Goal: Register for event/course

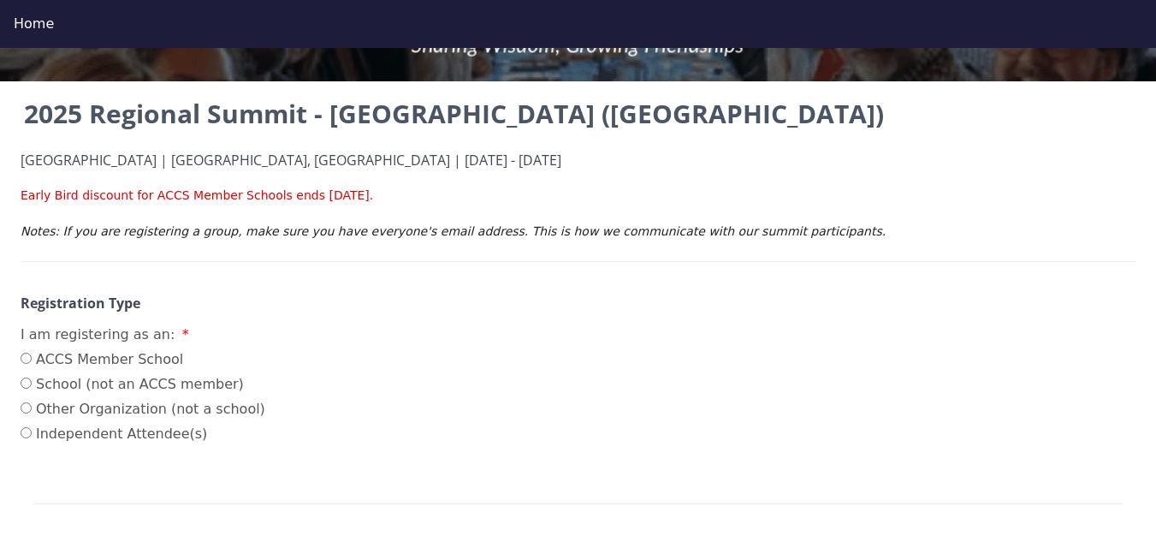
scroll to position [257, 0]
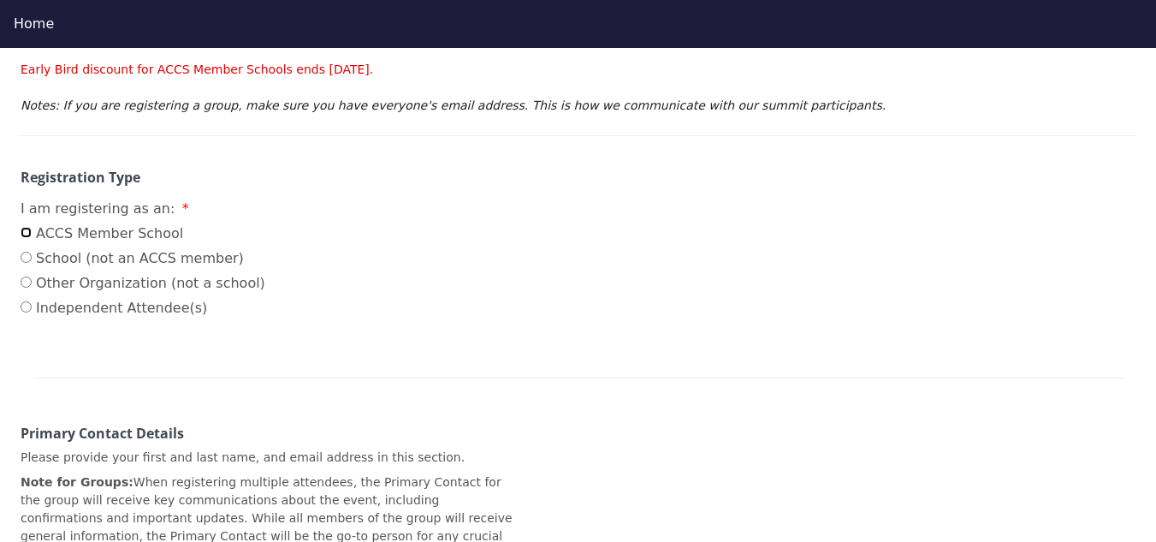
click at [30, 233] on input "ACCS Member School" at bounding box center [26, 232] width 11 height 11
radio input "true"
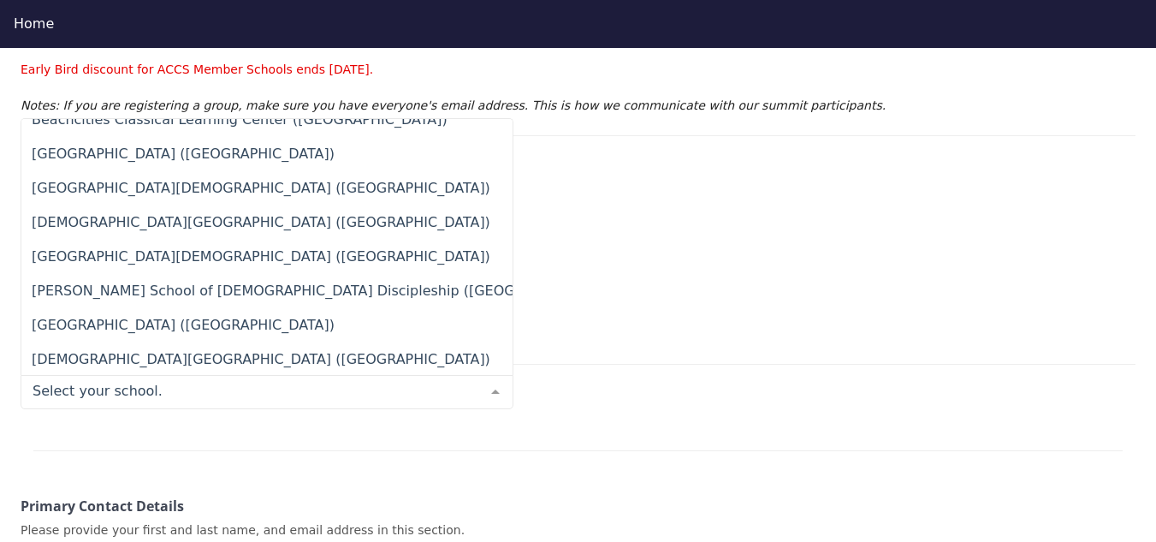
scroll to position [1797, 0]
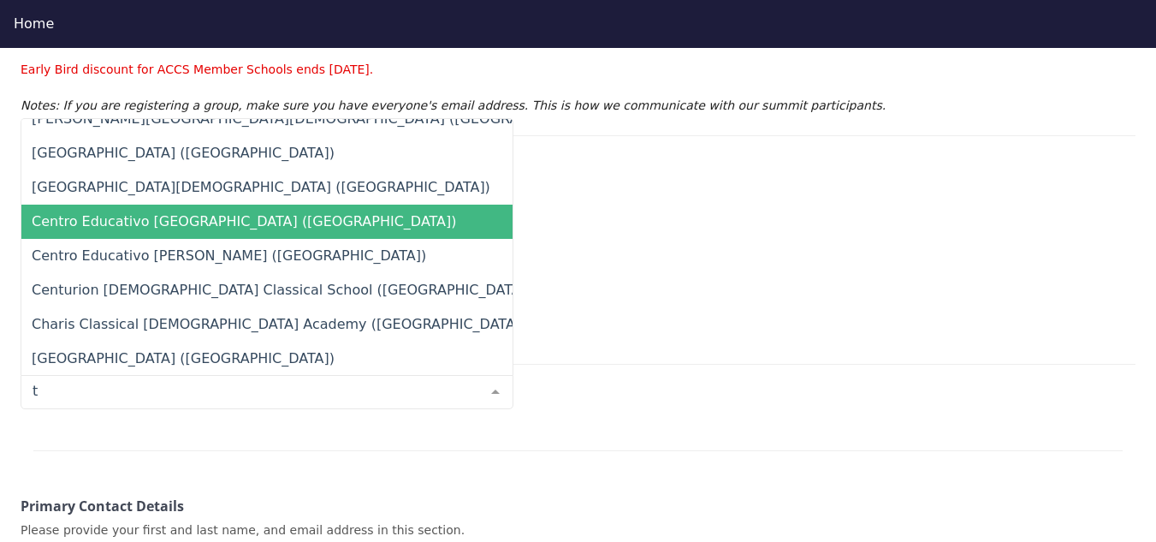
type input "tr"
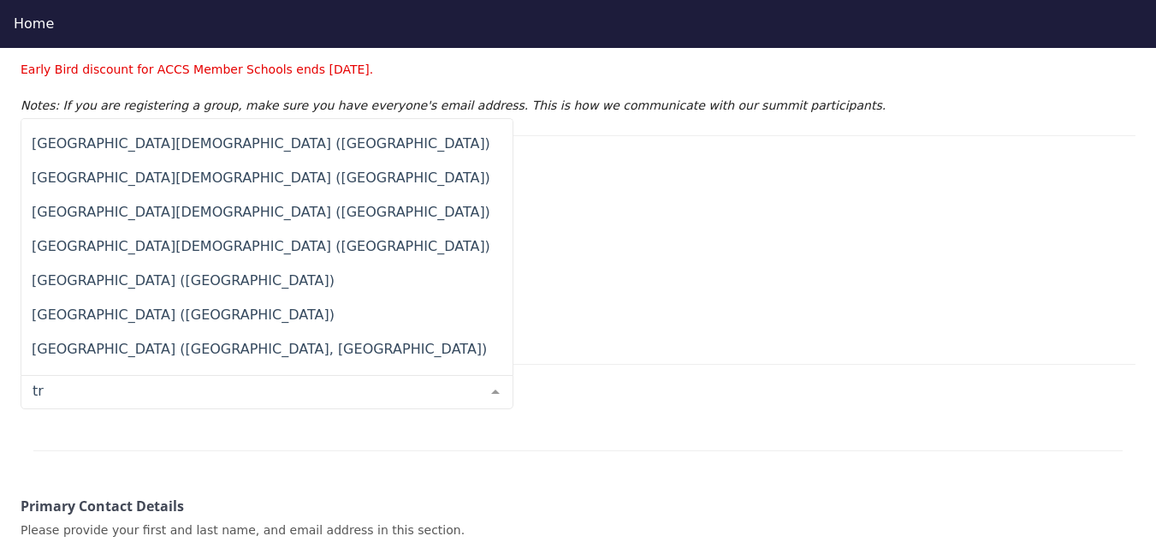
scroll to position [480, 0]
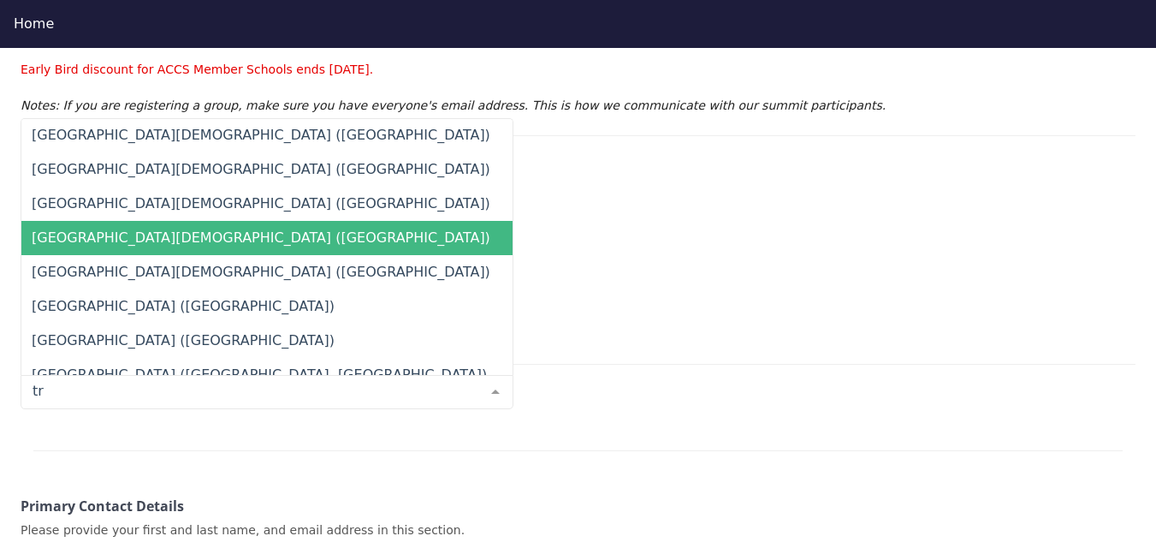
drag, startPoint x: 243, startPoint y: 311, endPoint x: 270, endPoint y: 230, distance: 84.7
click at [270, 230] on ul "[GEOGRAPHIC_DATA][DEMOGRAPHIC_DATA] ([GEOGRAPHIC_DATA]) Centro Educativo [GEOGR…" at bounding box center [297, 221] width 553 height 1164
click at [262, 240] on span "[GEOGRAPHIC_DATA][DEMOGRAPHIC_DATA] ([GEOGRAPHIC_DATA])" at bounding box center [297, 238] width 553 height 34
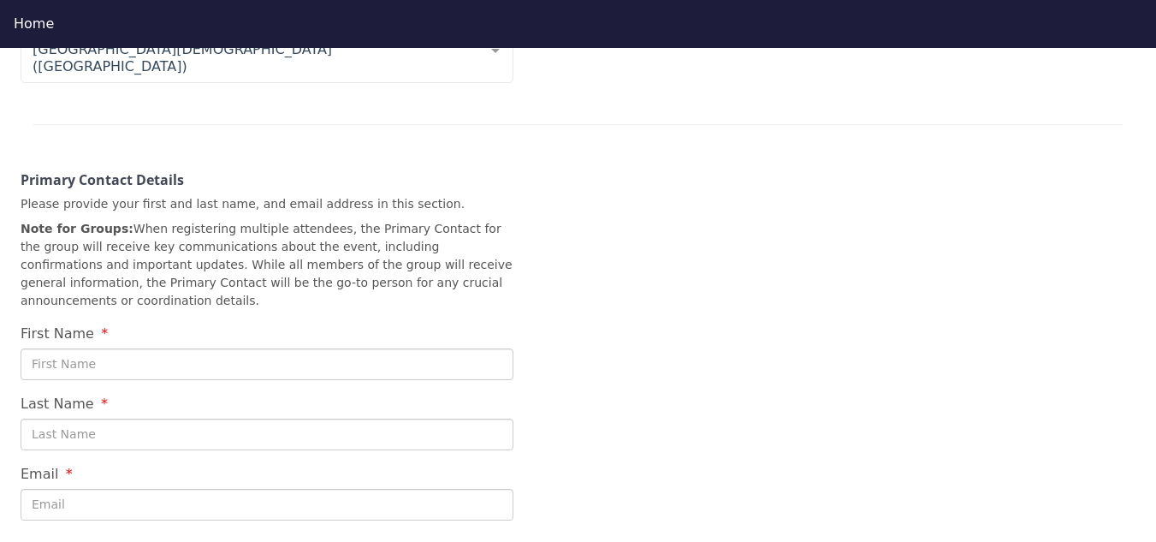
scroll to position [599, 0]
click at [92, 348] on input "First Name" at bounding box center [267, 364] width 493 height 32
type input "[PERSON_NAME]"
type input "[EMAIL_ADDRESS][DOMAIN_NAME]"
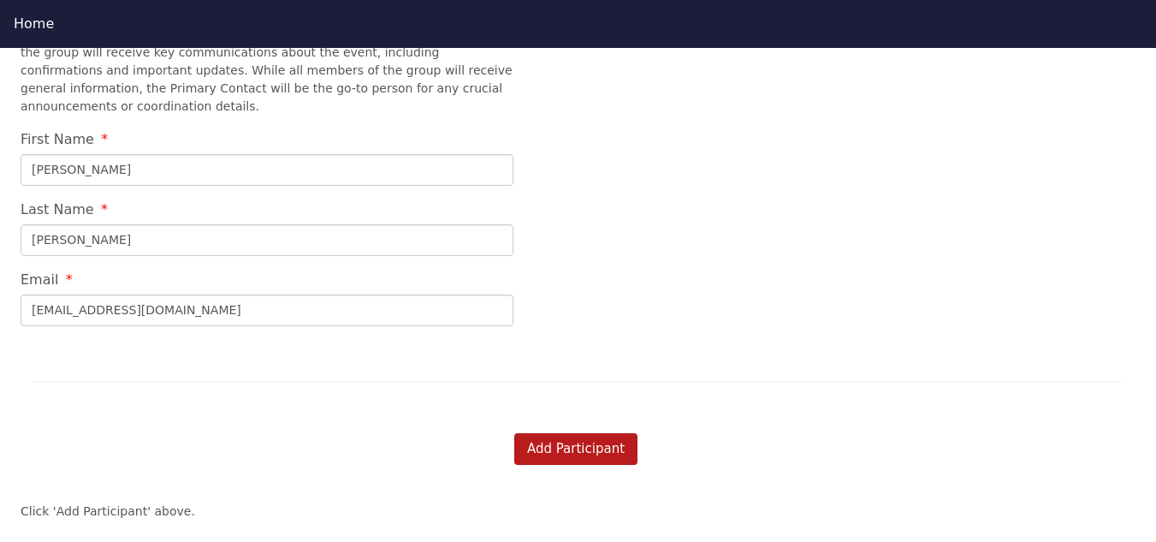
scroll to position [856, 0]
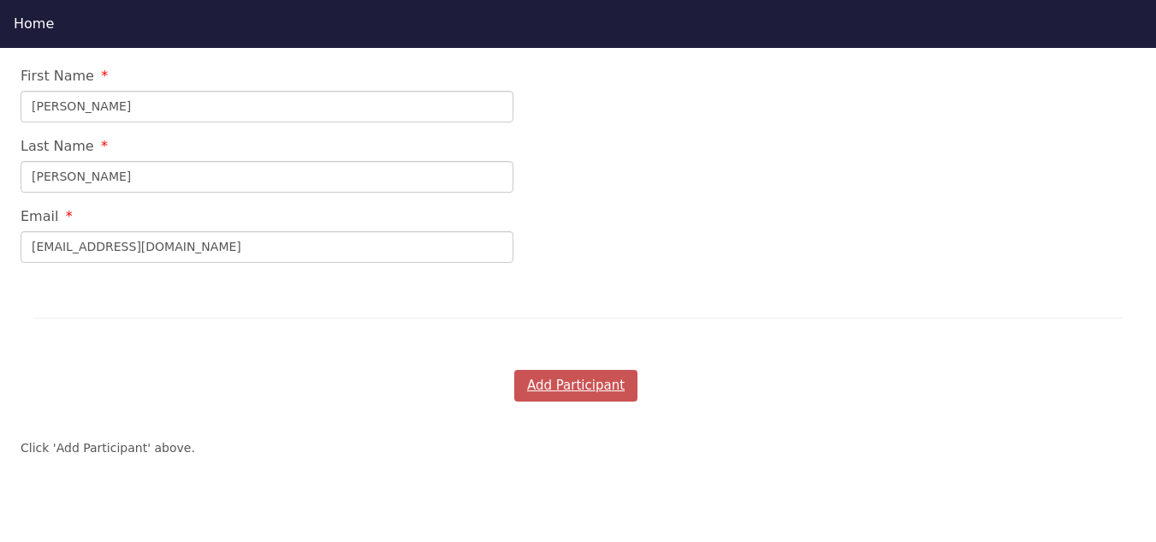
click at [540, 370] on button "Add Participant" at bounding box center [575, 386] width 123 height 32
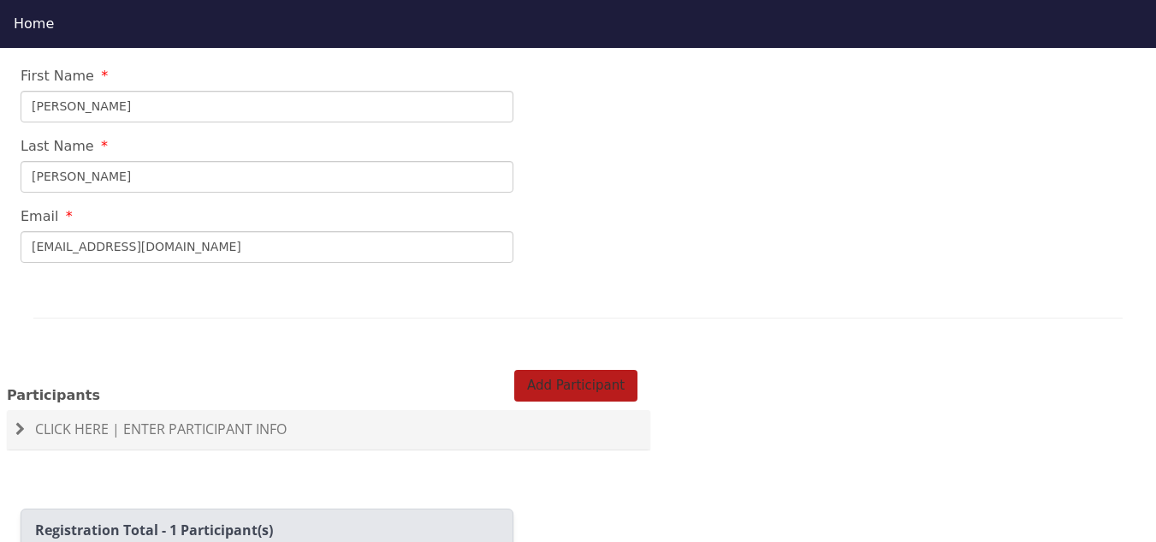
scroll to position [942, 0]
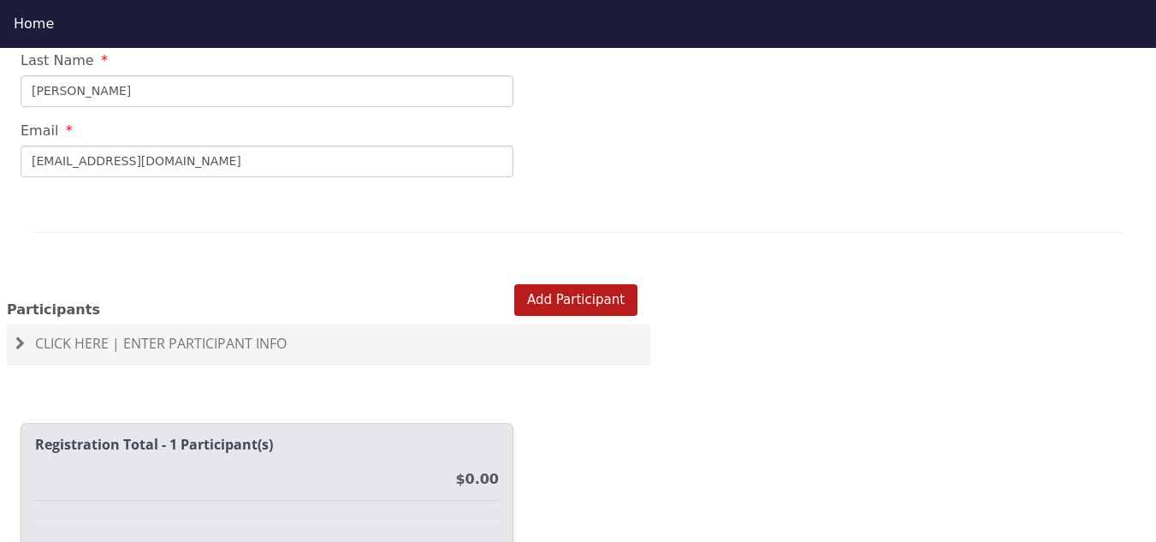
click at [51, 334] on span "Click Here | Enter Participant Info" at bounding box center [161, 343] width 252 height 19
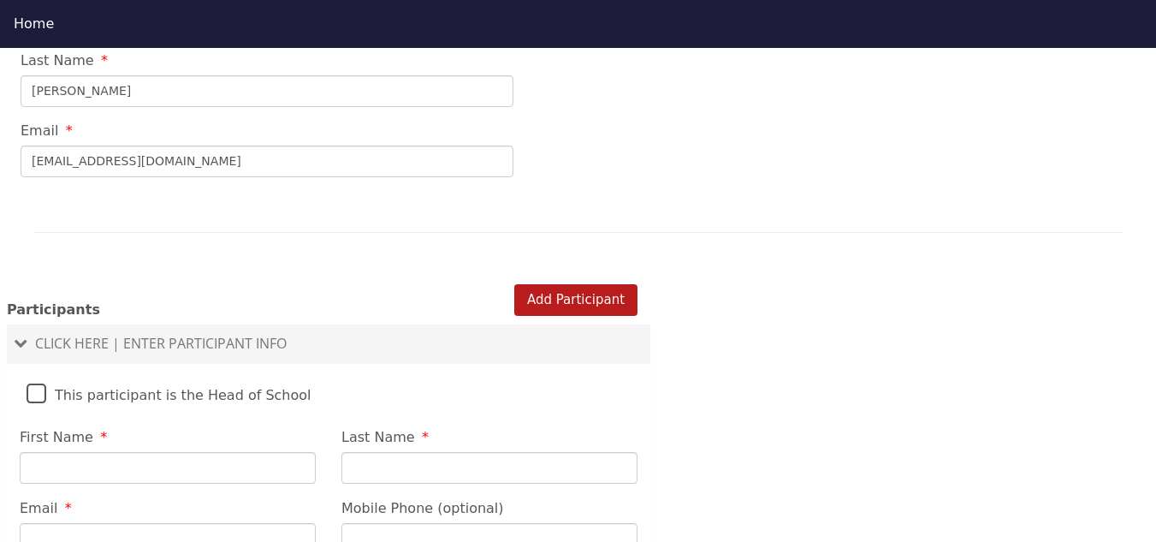
click at [32, 372] on label "This participant is the Head of School" at bounding box center [169, 390] width 285 height 37
click at [0, 0] on input "This participant is the Head of School" at bounding box center [0, 0] width 0 height 0
click at [74, 452] on input "First Name" at bounding box center [168, 468] width 296 height 32
type input "[PERSON_NAME]"
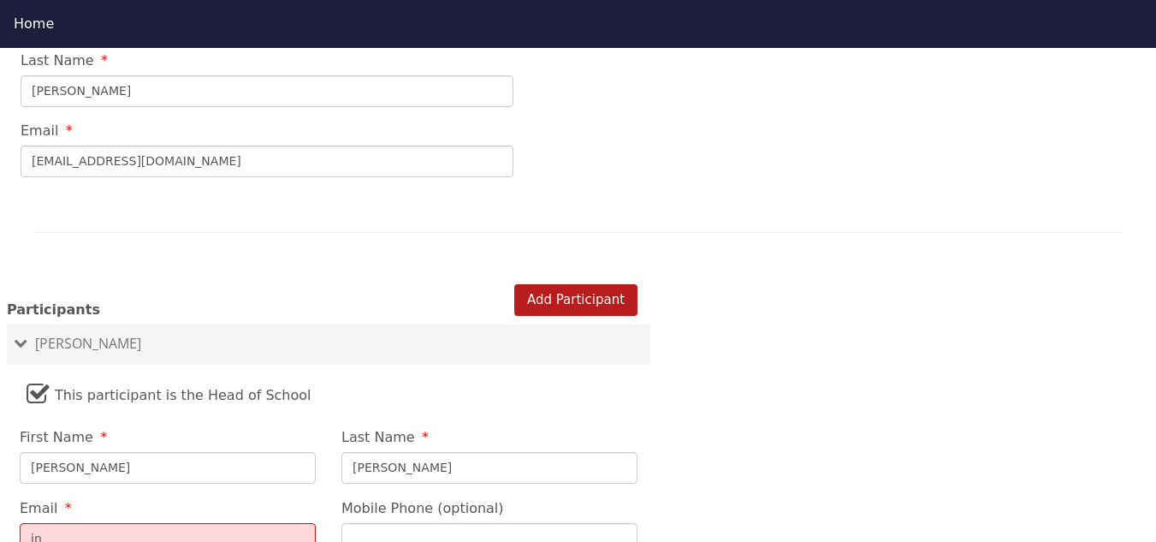
type input "[EMAIL_ADDRESS][DOMAIN_NAME]"
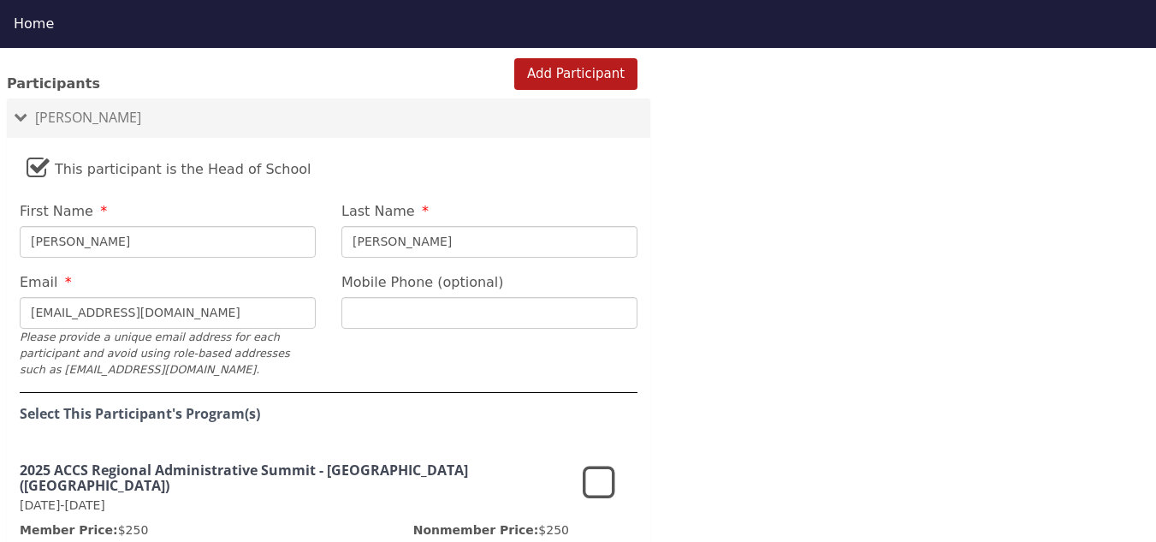
scroll to position [1198, 0]
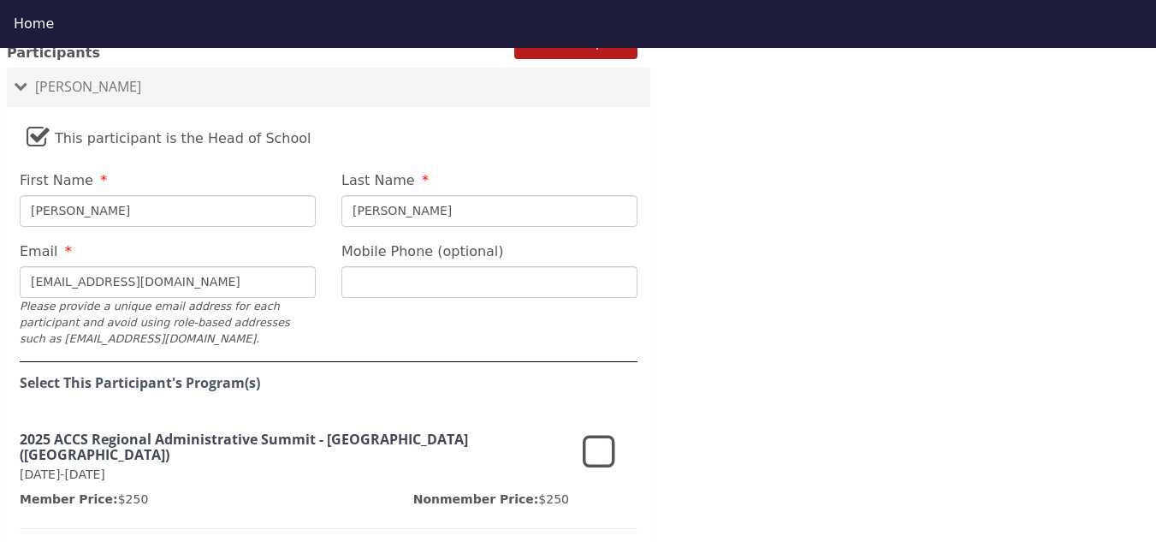
click at [604, 432] on icon at bounding box center [599, 452] width 33 height 41
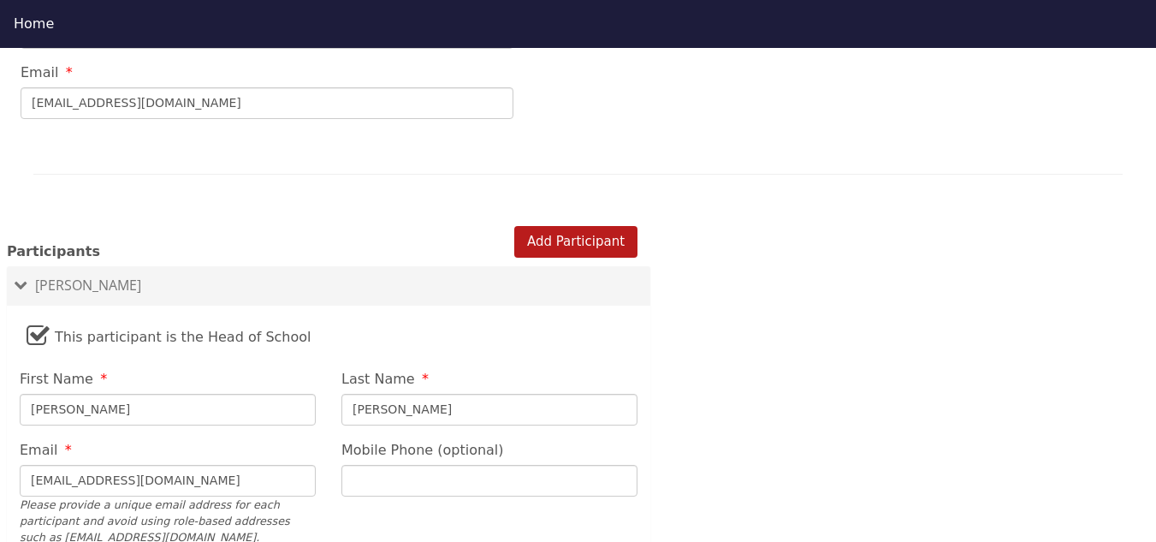
scroll to position [918, 0]
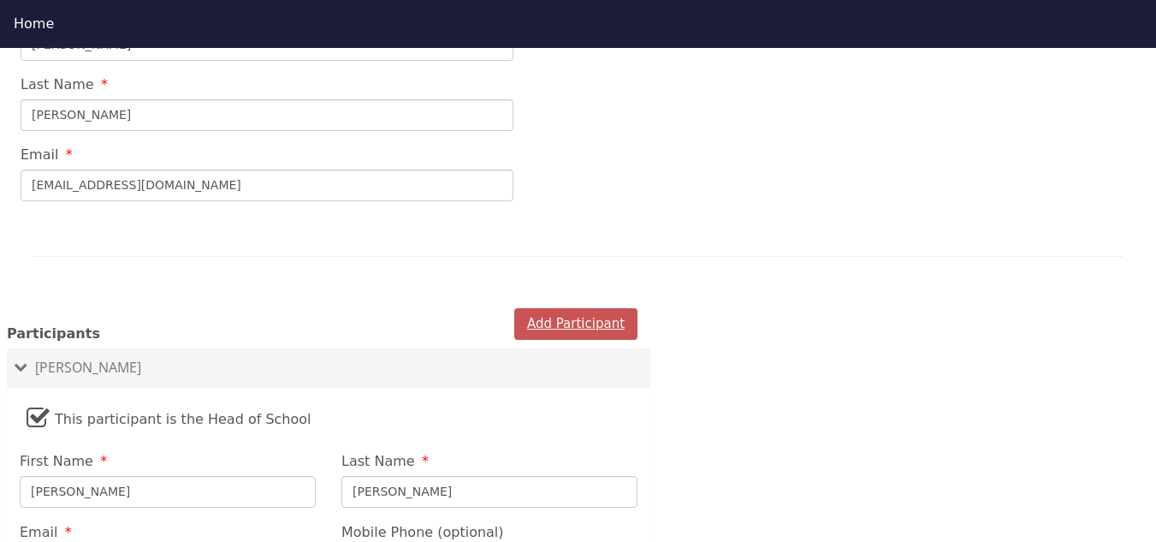
click at [537, 308] on button "Add Participant" at bounding box center [575, 324] width 123 height 32
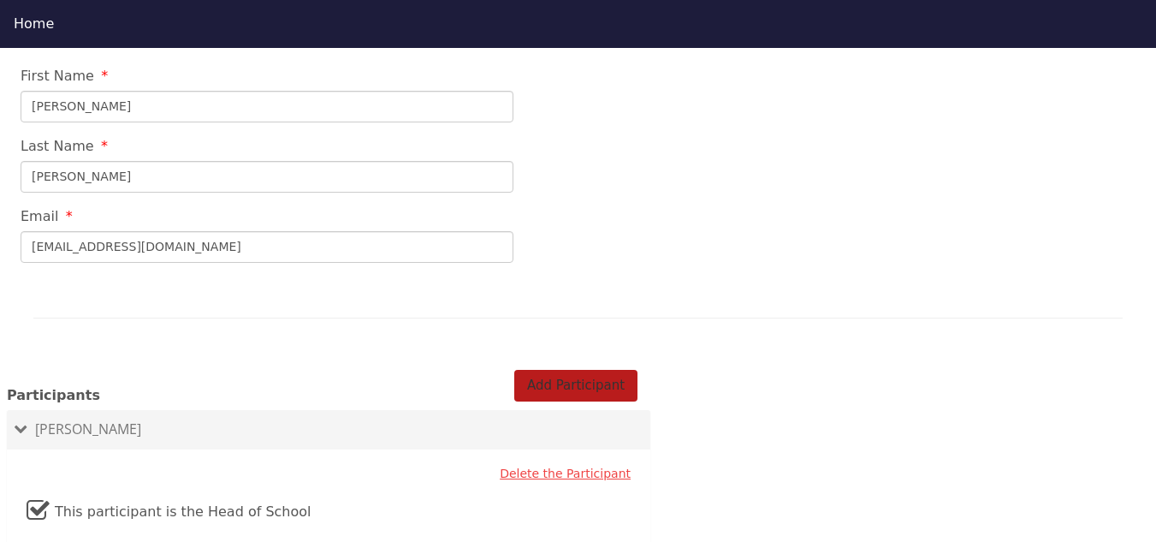
scroll to position [1003, 0]
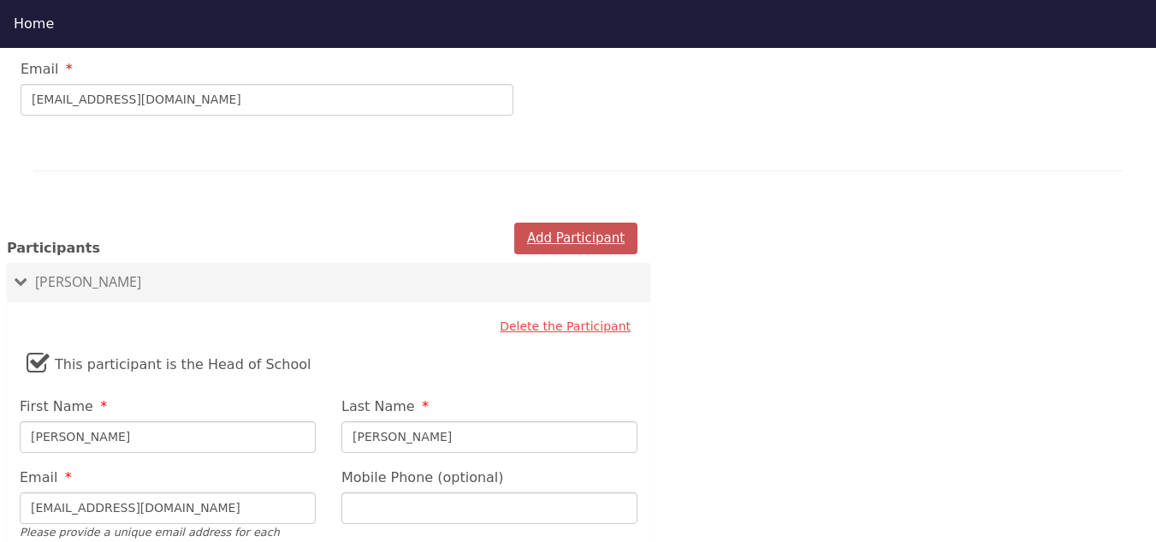
click at [542, 223] on button "Add Participant" at bounding box center [575, 239] width 123 height 32
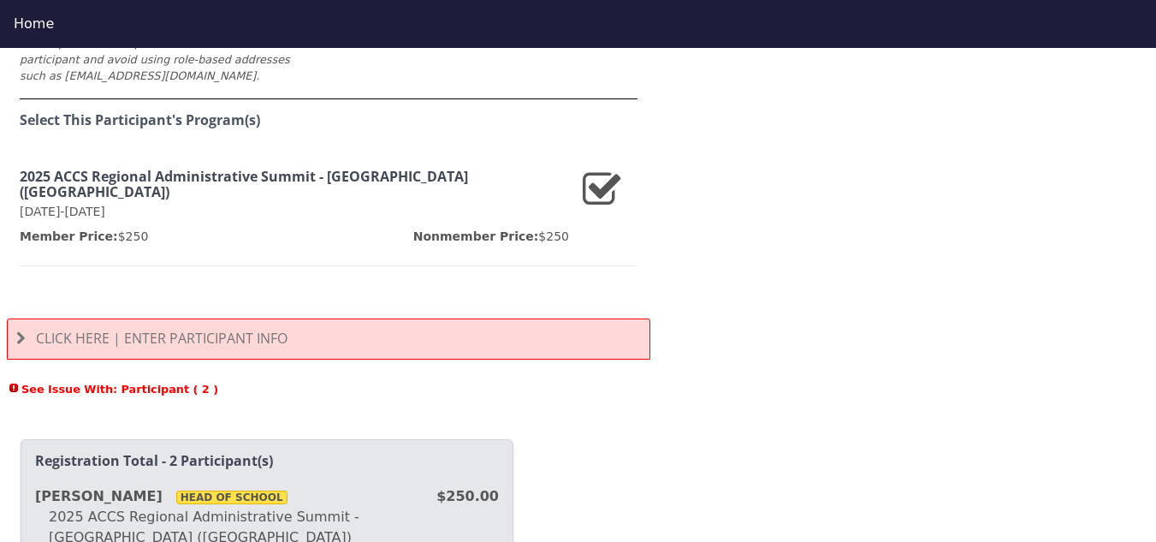
scroll to position [1517, 0]
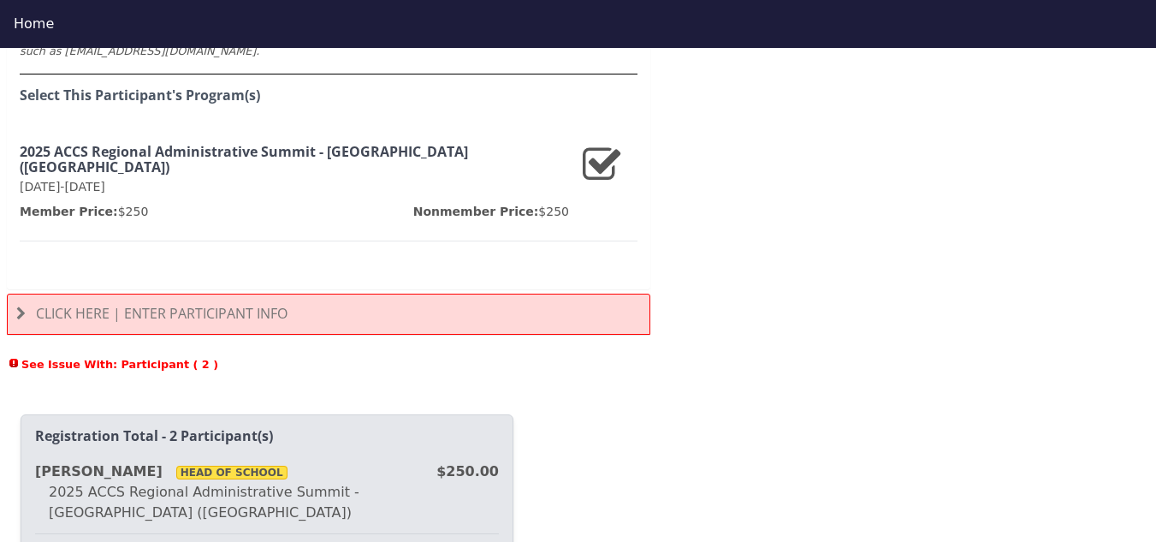
click at [261, 304] on span "Click Here | Enter Participant Info" at bounding box center [162, 313] width 252 height 19
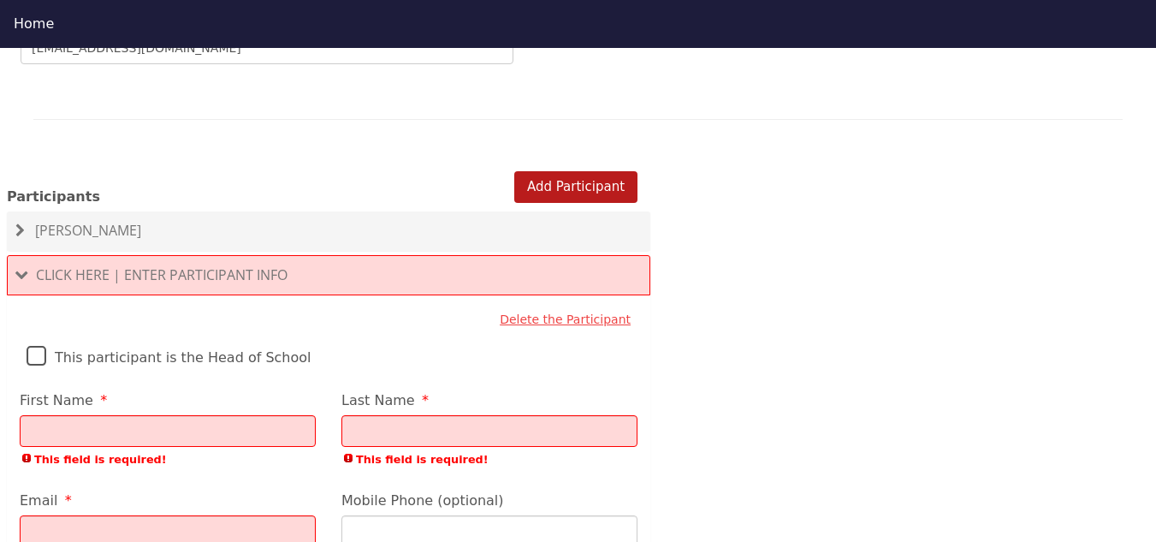
scroll to position [1003, 0]
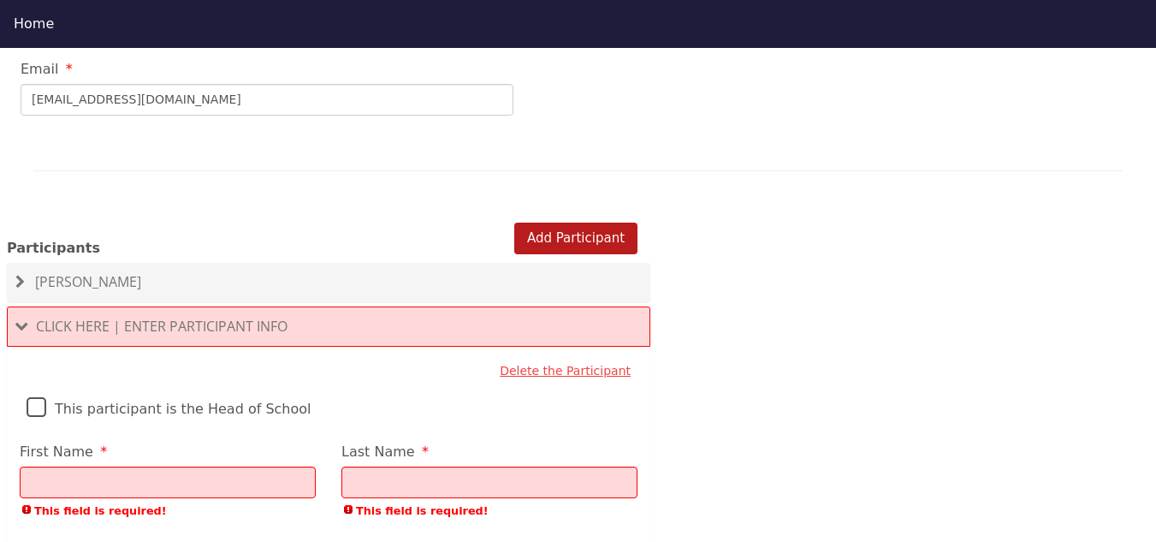
click at [97, 466] on input "First Name" at bounding box center [168, 482] width 296 height 32
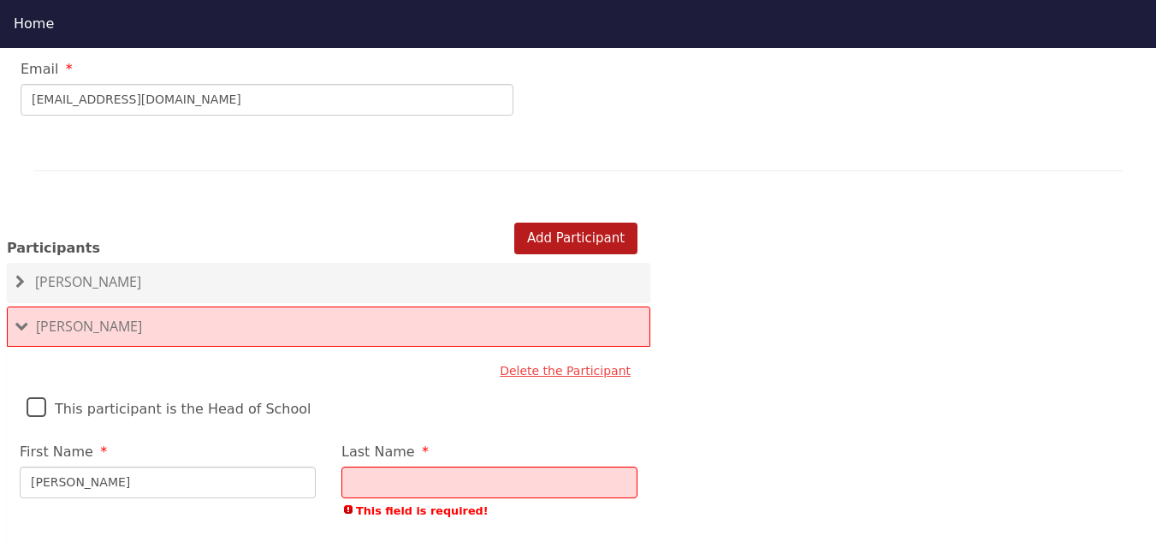
type input "[PERSON_NAME]"
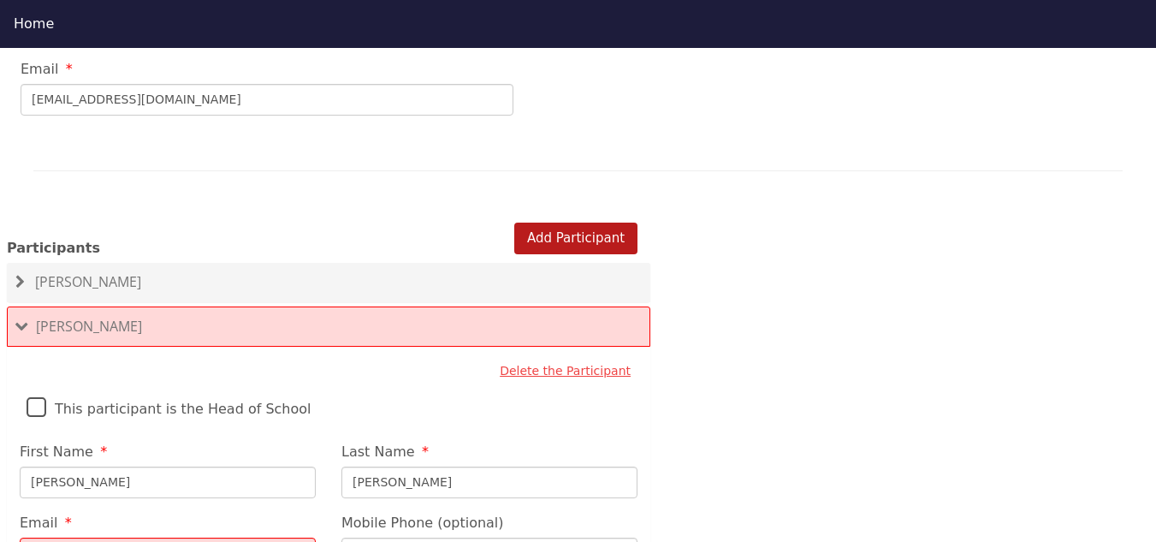
type input "[PERSON_NAME]"
type input "[EMAIL_ADDRESS][DOMAIN_NAME]"
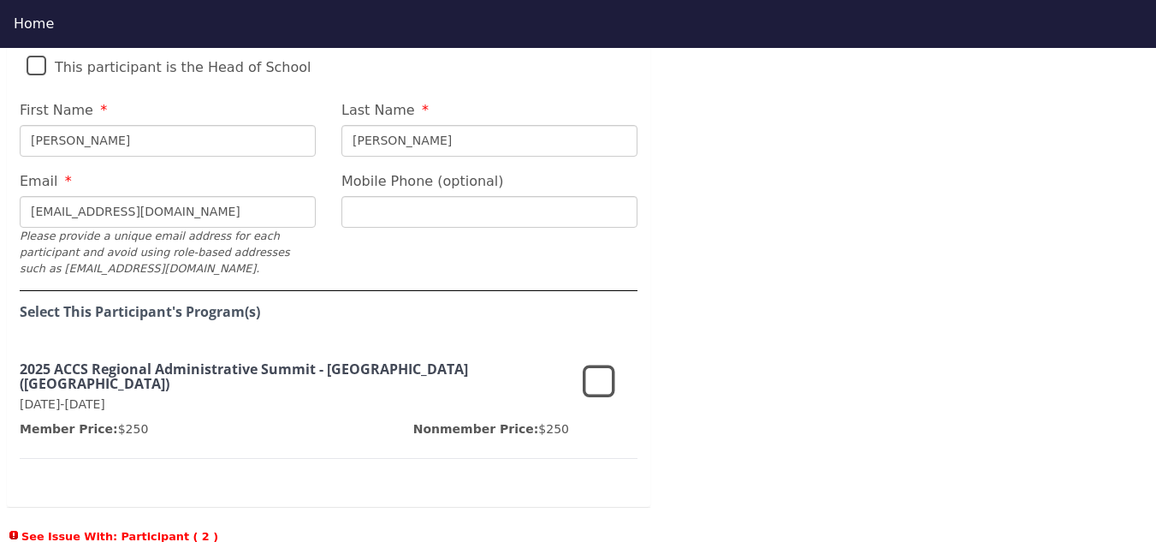
scroll to position [1345, 0]
click at [601, 361] on icon at bounding box center [599, 381] width 33 height 41
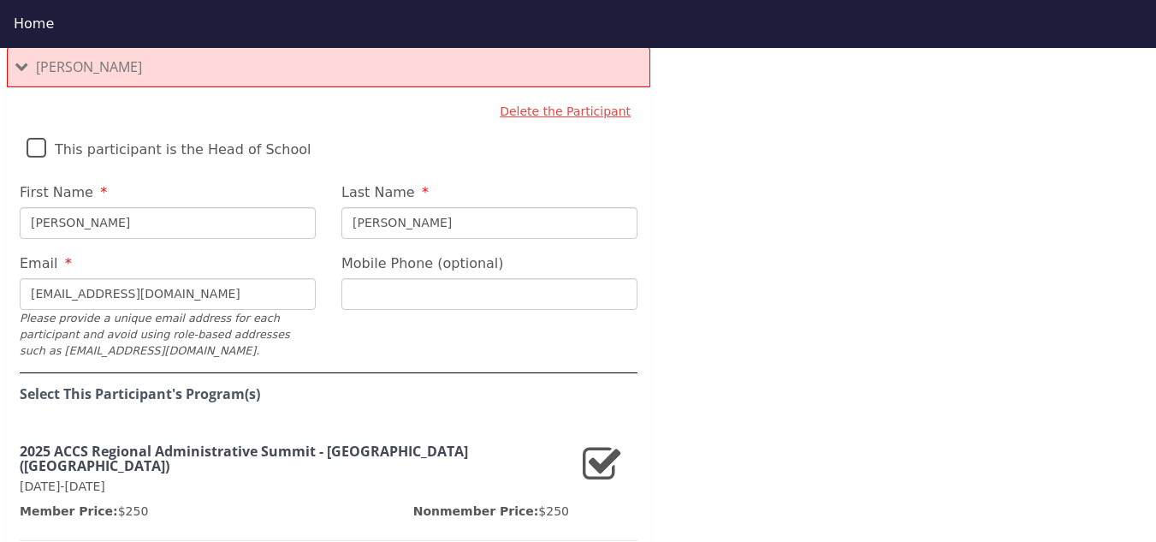
scroll to position [1089, 0]
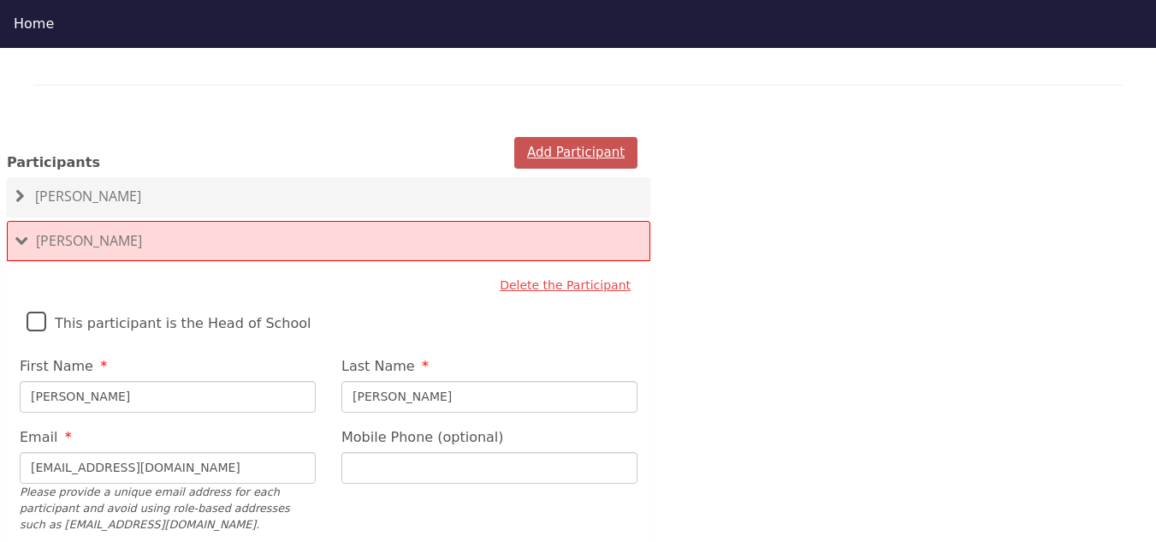
click at [555, 137] on button "Add Participant" at bounding box center [575, 153] width 123 height 32
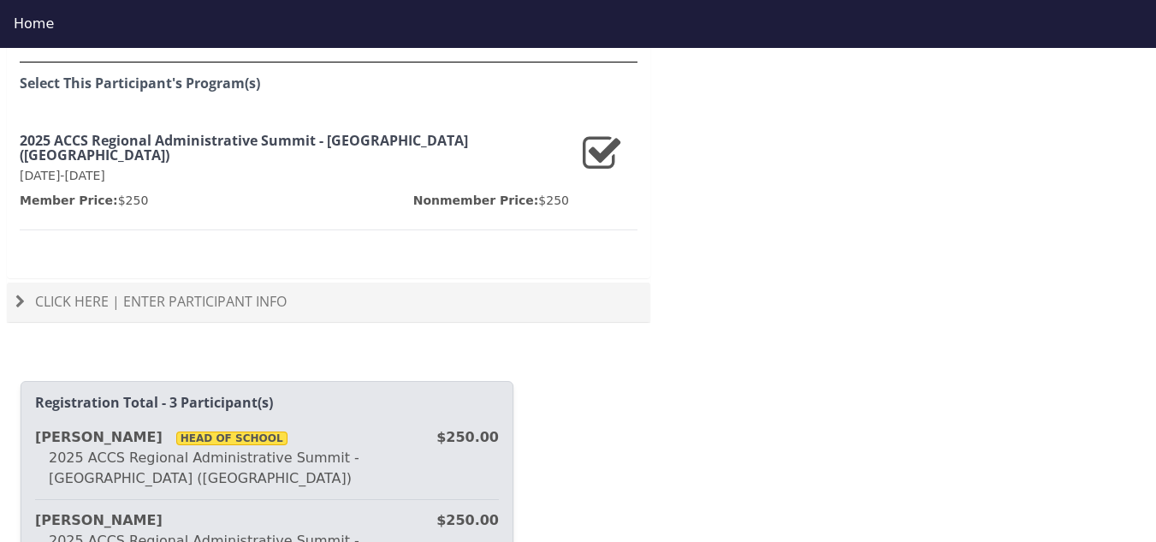
scroll to position [1602, 0]
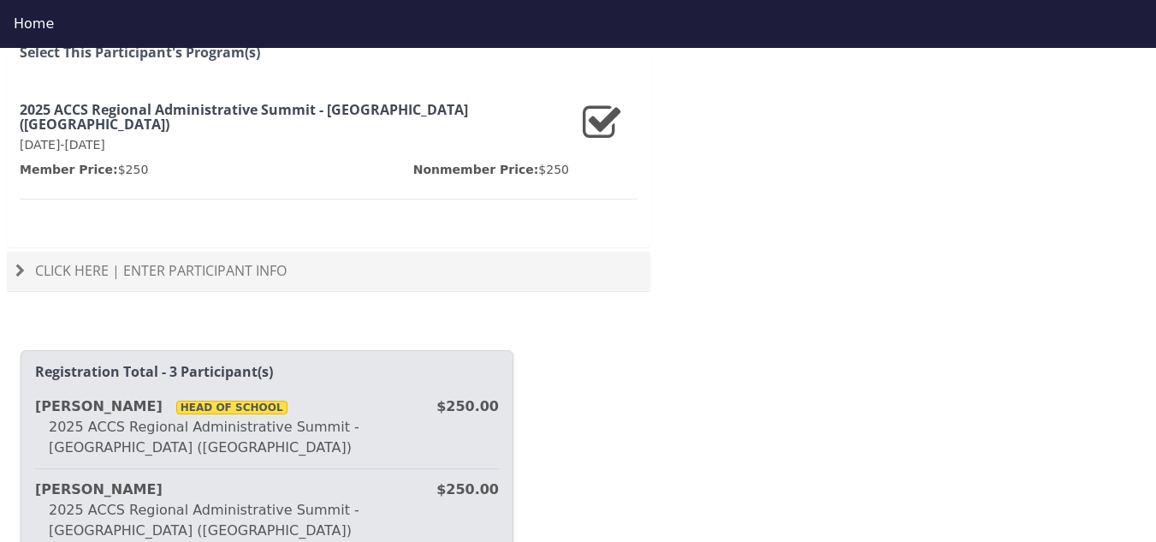
click at [240, 261] on span "Click Here | Enter Participant Info" at bounding box center [161, 270] width 252 height 19
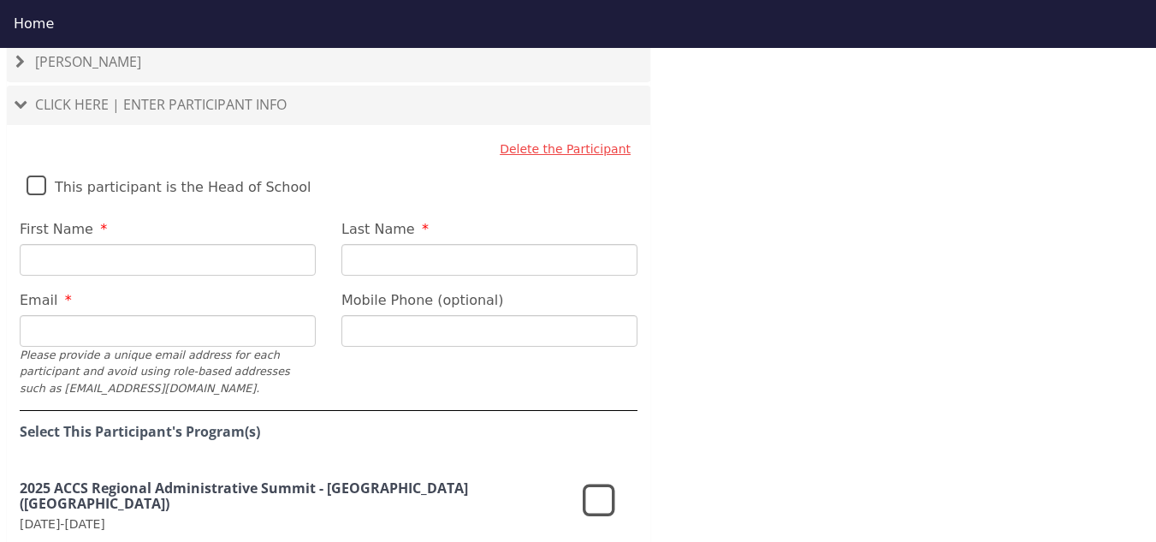
scroll to position [1260, 0]
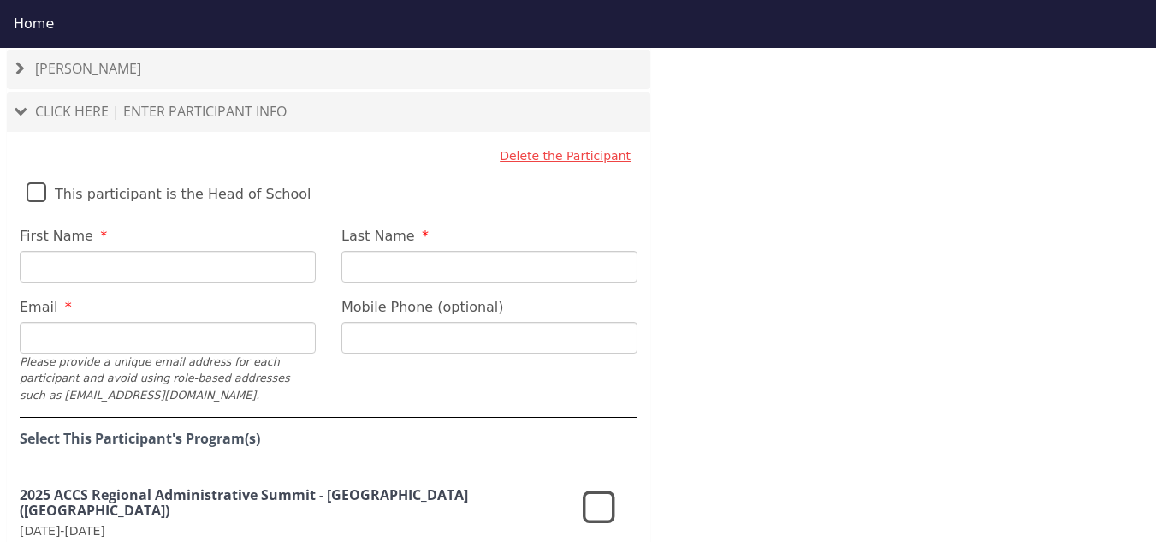
click at [223, 251] on input "First Name" at bounding box center [168, 267] width 296 height 32
type input "R"
type input "Taline"
type input "[PERSON_NAME]"
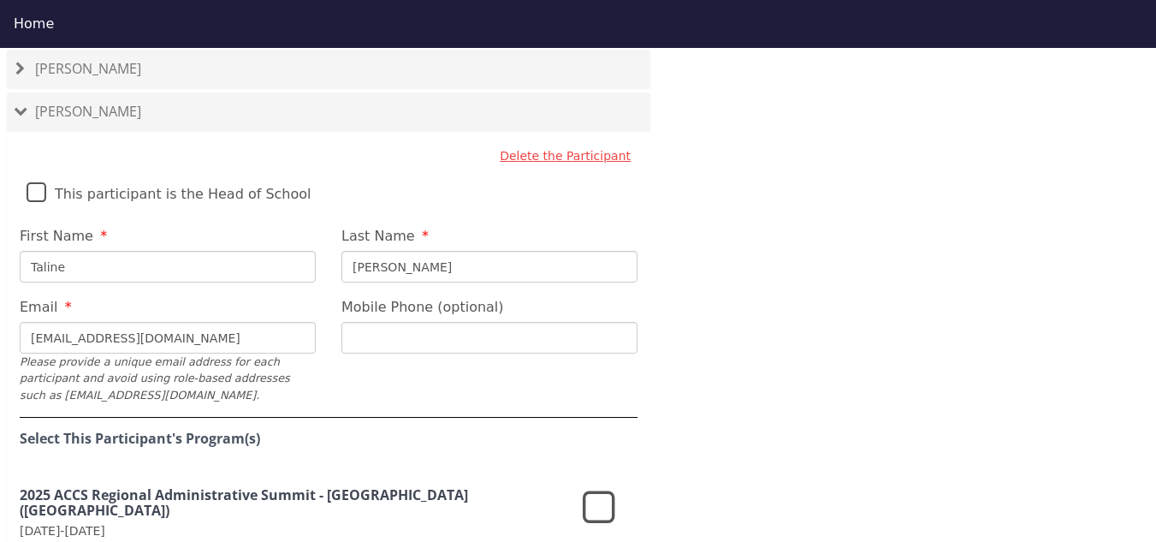
type input "[EMAIL_ADDRESS][DOMAIN_NAME]"
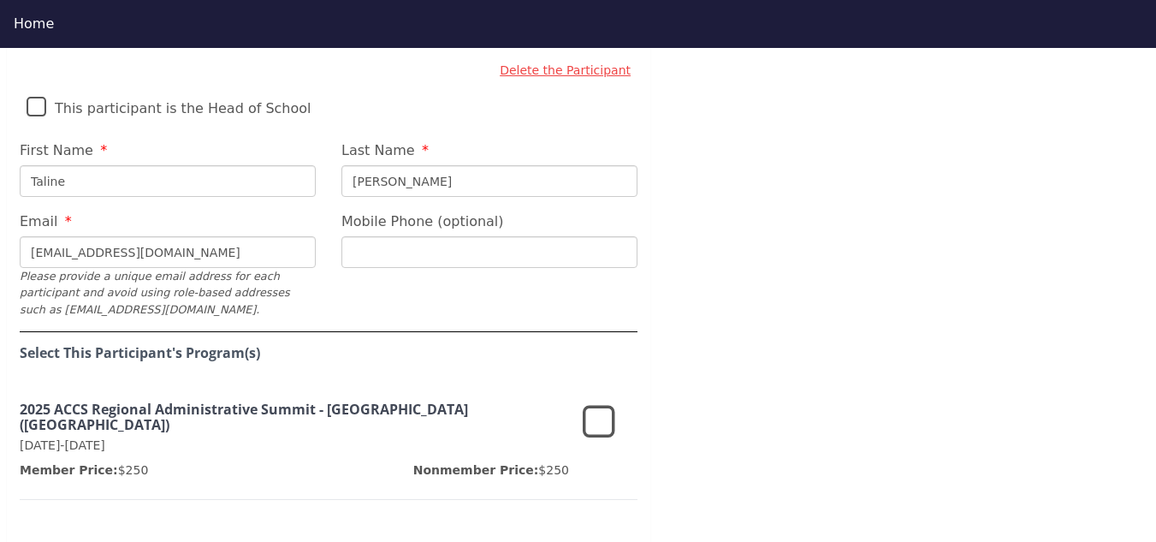
scroll to position [1431, 0]
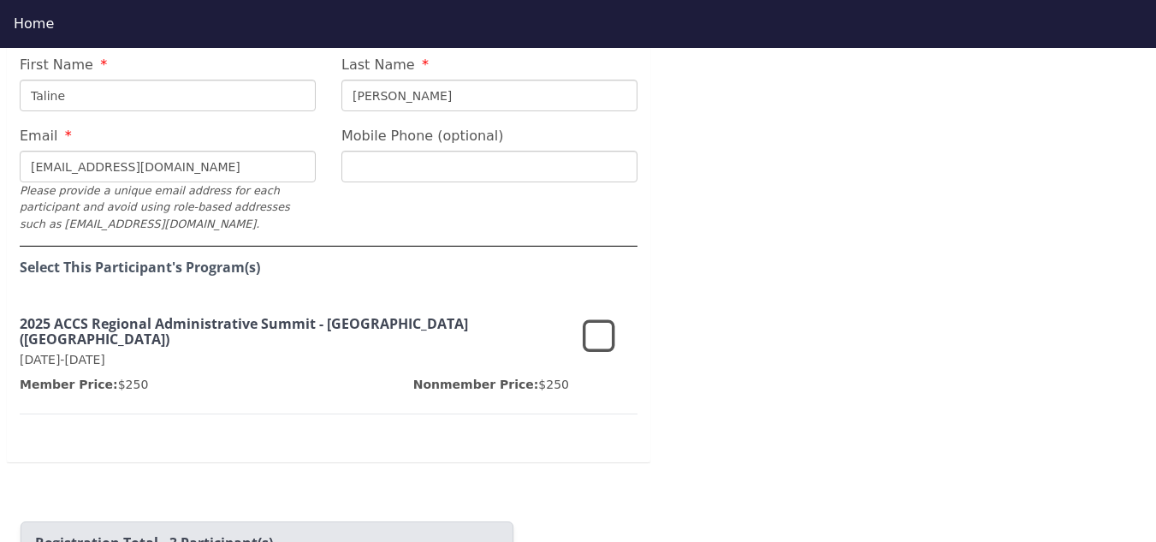
click at [587, 317] on icon at bounding box center [599, 337] width 33 height 41
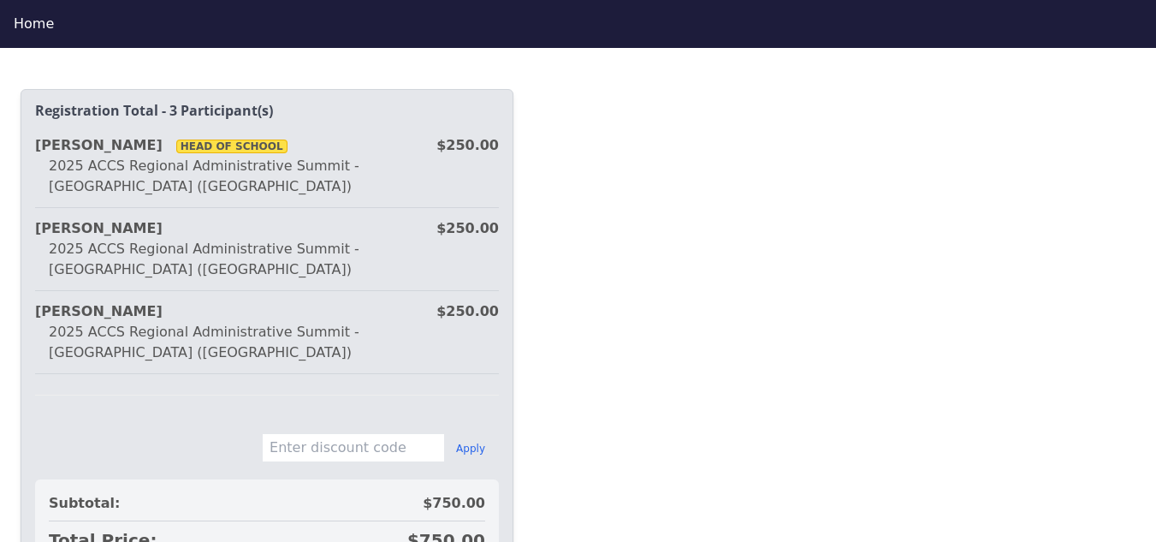
scroll to position [1931, 0]
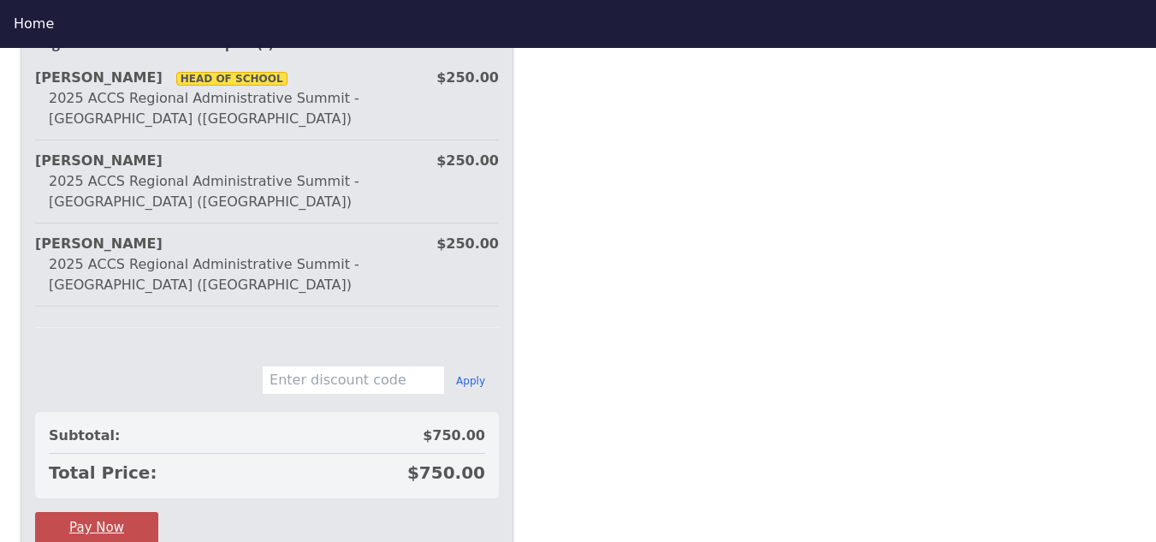
click at [146, 512] on button "Pay Now" at bounding box center [96, 528] width 123 height 32
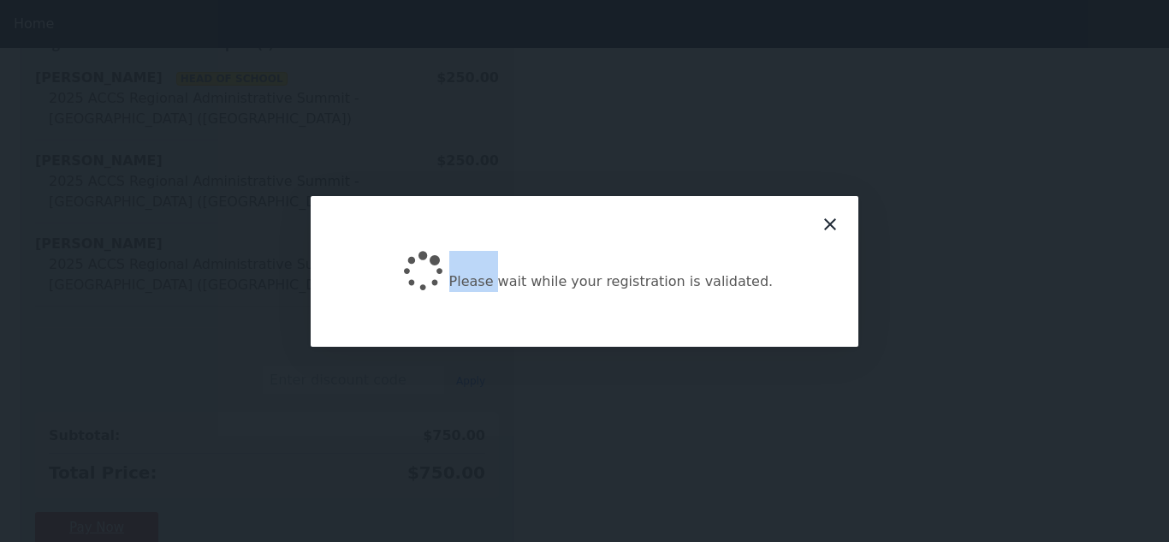
click at [146, 408] on div "Please wait while your registration is validated." at bounding box center [584, 271] width 1169 height 542
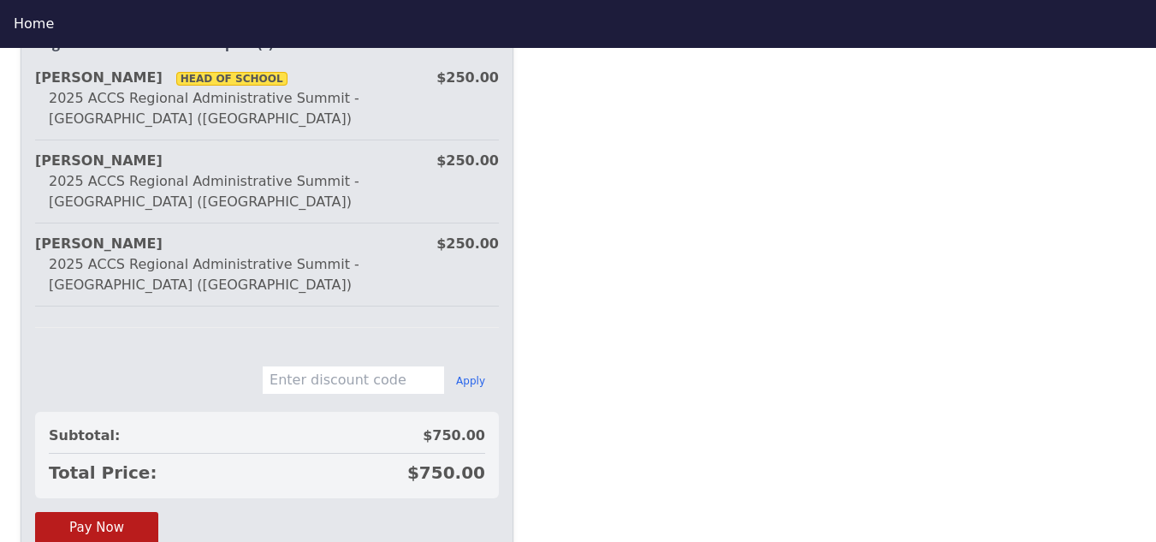
click at [403, 365] on input "text" at bounding box center [353, 379] width 183 height 29
paste input "EARLYBIRD25"
type input "EARLYBIRD25"
click at [478, 374] on button "Apply" at bounding box center [470, 381] width 29 height 14
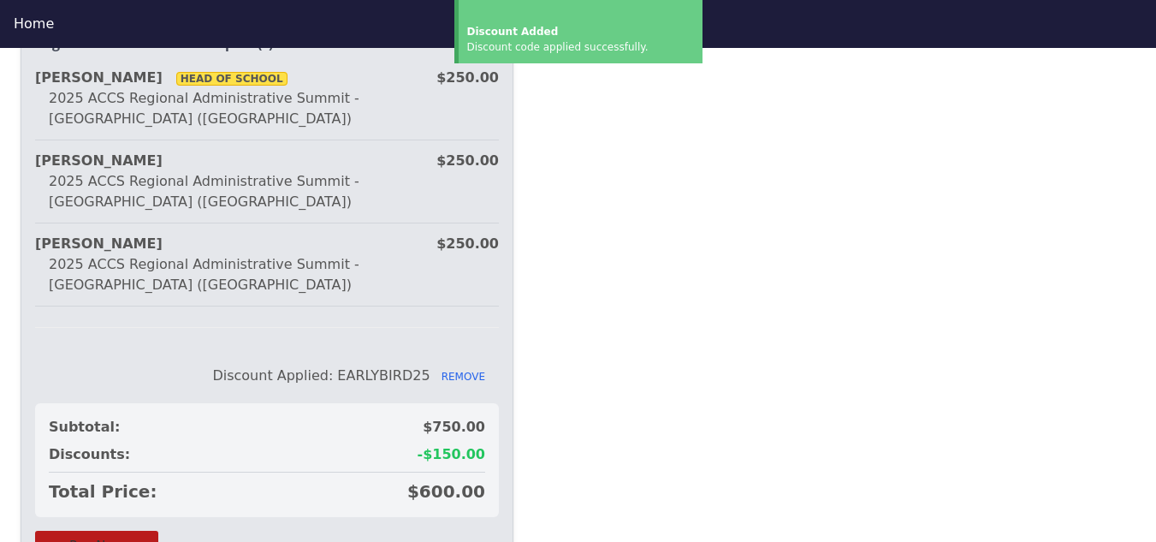
click at [110, 531] on button "Pay Now" at bounding box center [96, 547] width 123 height 32
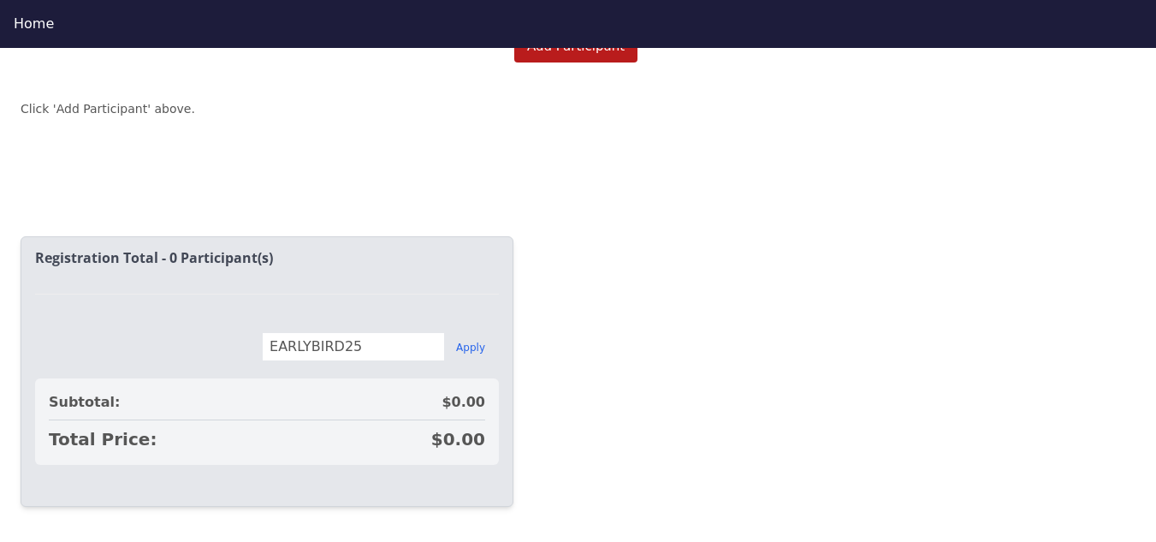
scroll to position [1114, 0]
drag, startPoint x: 395, startPoint y: 315, endPoint x: 280, endPoint y: 317, distance: 115.6
click at [280, 332] on div "EARLYBIRD25 Apply" at bounding box center [267, 346] width 464 height 29
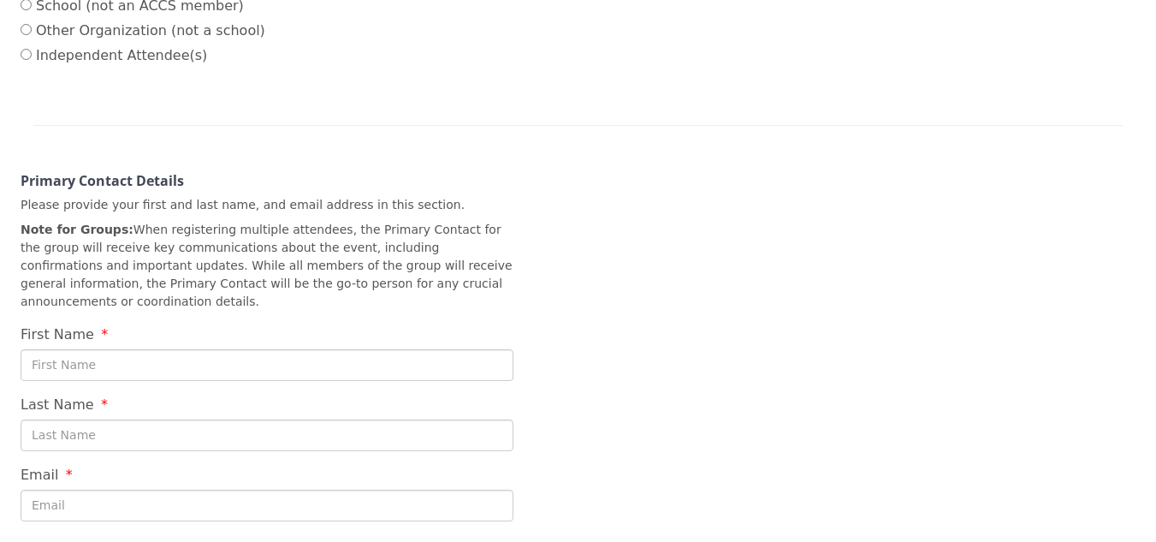
scroll to position [430, 0]
